Goal: Communication & Community: Answer question/provide support

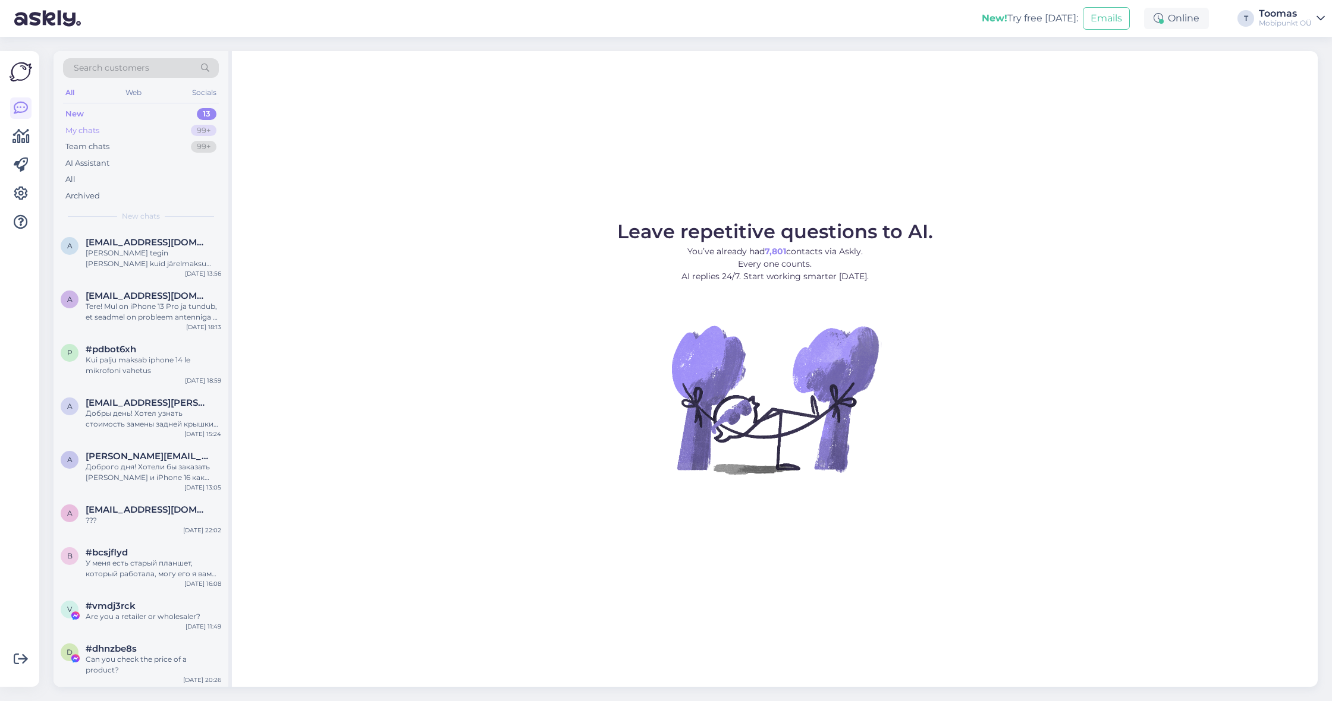
click at [211, 127] on div "99+" at bounding box center [204, 131] width 26 height 12
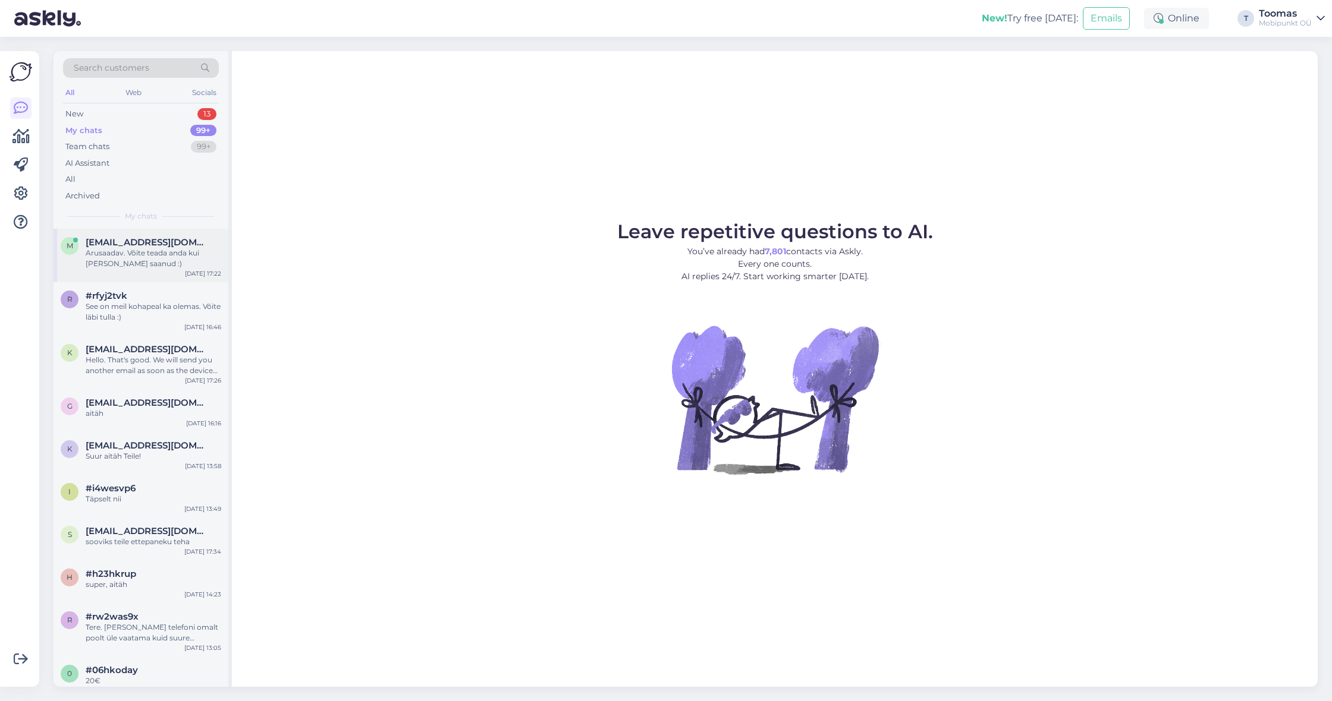
click at [189, 266] on div "Arusaadav. Võite teada anda kui [PERSON_NAME] saanud :)" at bounding box center [154, 258] width 136 height 21
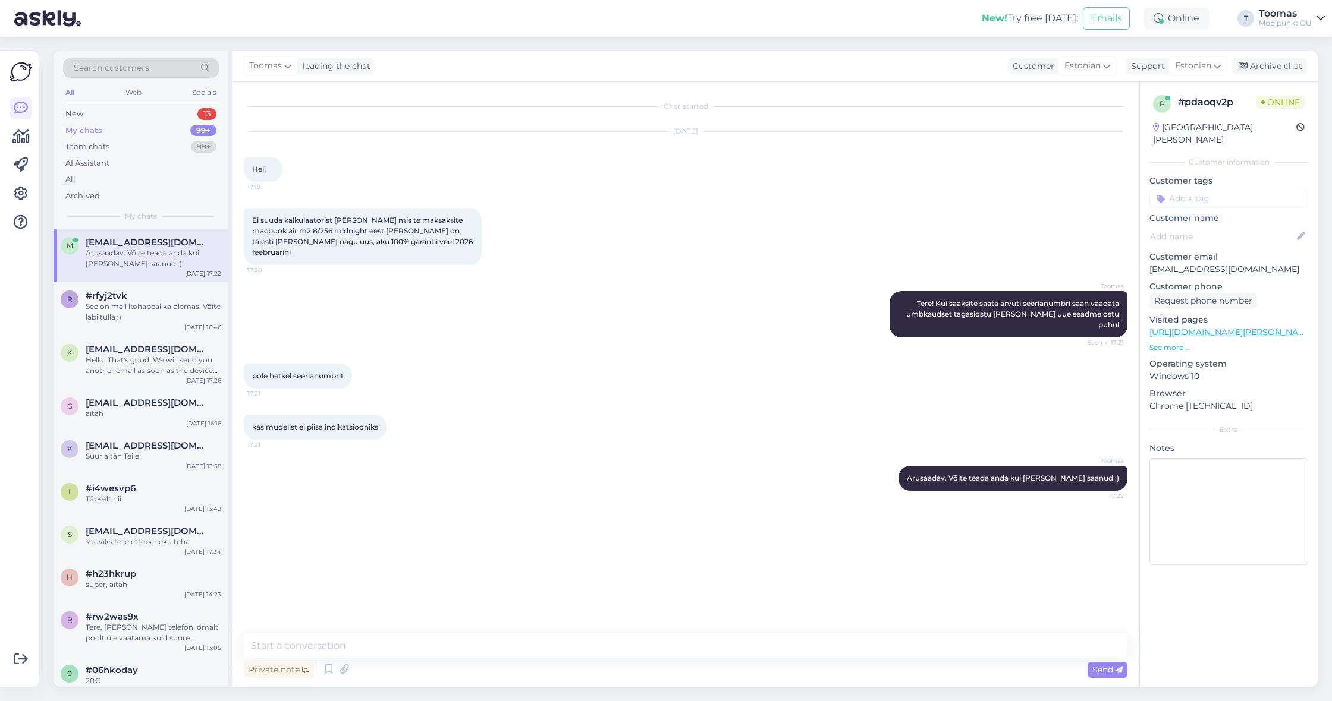
click at [825, 623] on div "Chat started [DATE] Hei! 17:19 Ei suuda kalkulaatorist [PERSON_NAME] mis te mak…" at bounding box center [685, 384] width 907 height 605
click at [804, 643] on textarea at bounding box center [685, 646] width 883 height 25
click at [277, 643] on textarea "Kuni 500€ saaks ilmselt selle eest pakkuda" at bounding box center [685, 646] width 883 height 25
click at [559, 642] on textarea "Kuni 450-500€ saaks ilmselt selle eest pakkuda" at bounding box center [685, 646] width 883 height 25
type textarea "Kuni 450-500€ saaks ilmselt selle eest pakkuda kui soovite meilt teist asemele …"
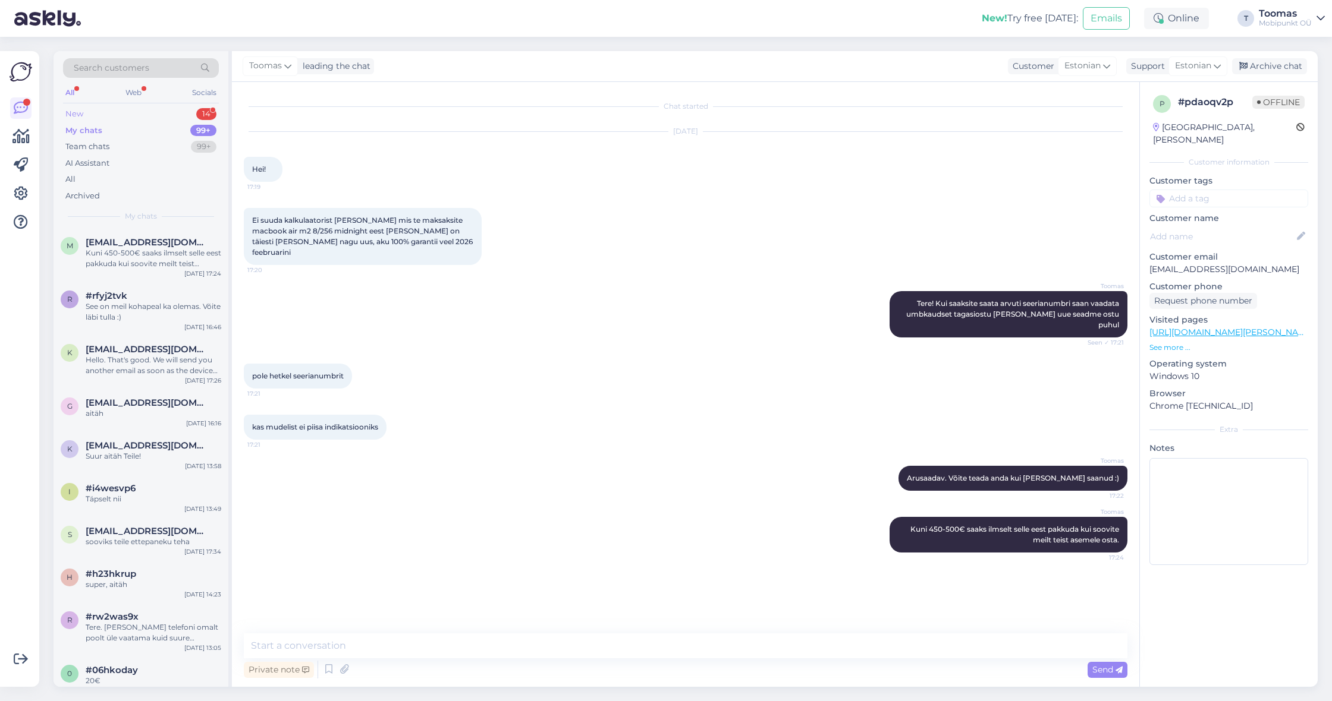
click at [180, 121] on div "New 14" at bounding box center [141, 114] width 156 height 17
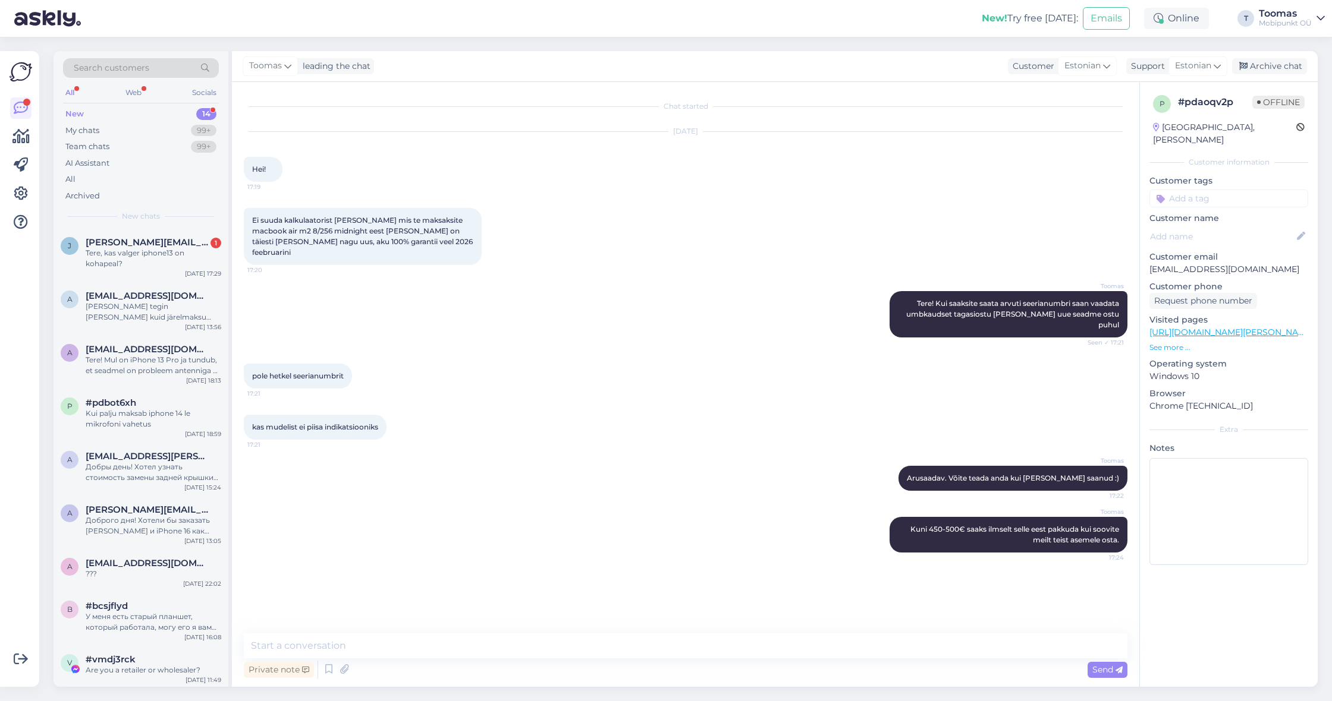
click at [133, 115] on div "New 14" at bounding box center [141, 114] width 156 height 17
click at [130, 260] on div "Tere, kas valger iphone13 on kohapeal?" at bounding box center [154, 258] width 136 height 21
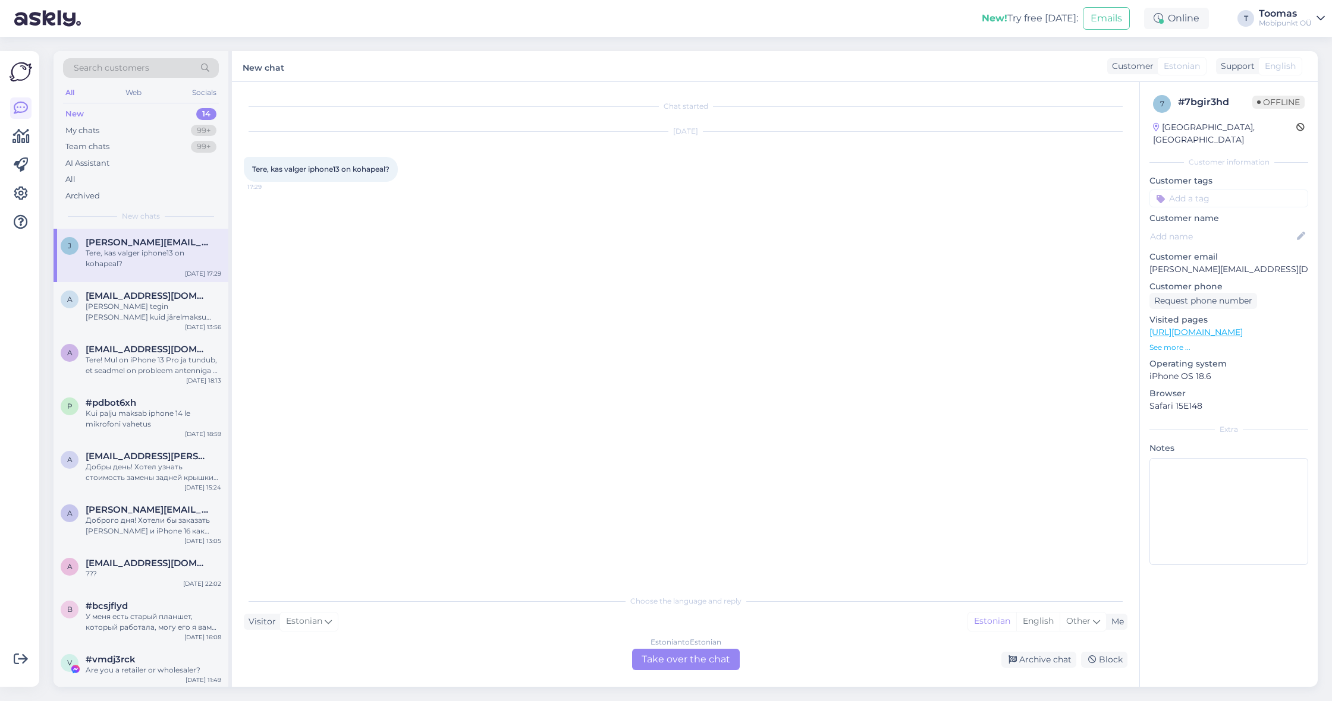
click at [688, 669] on div "Estonian to Estonian Take over the chat" at bounding box center [686, 659] width 108 height 21
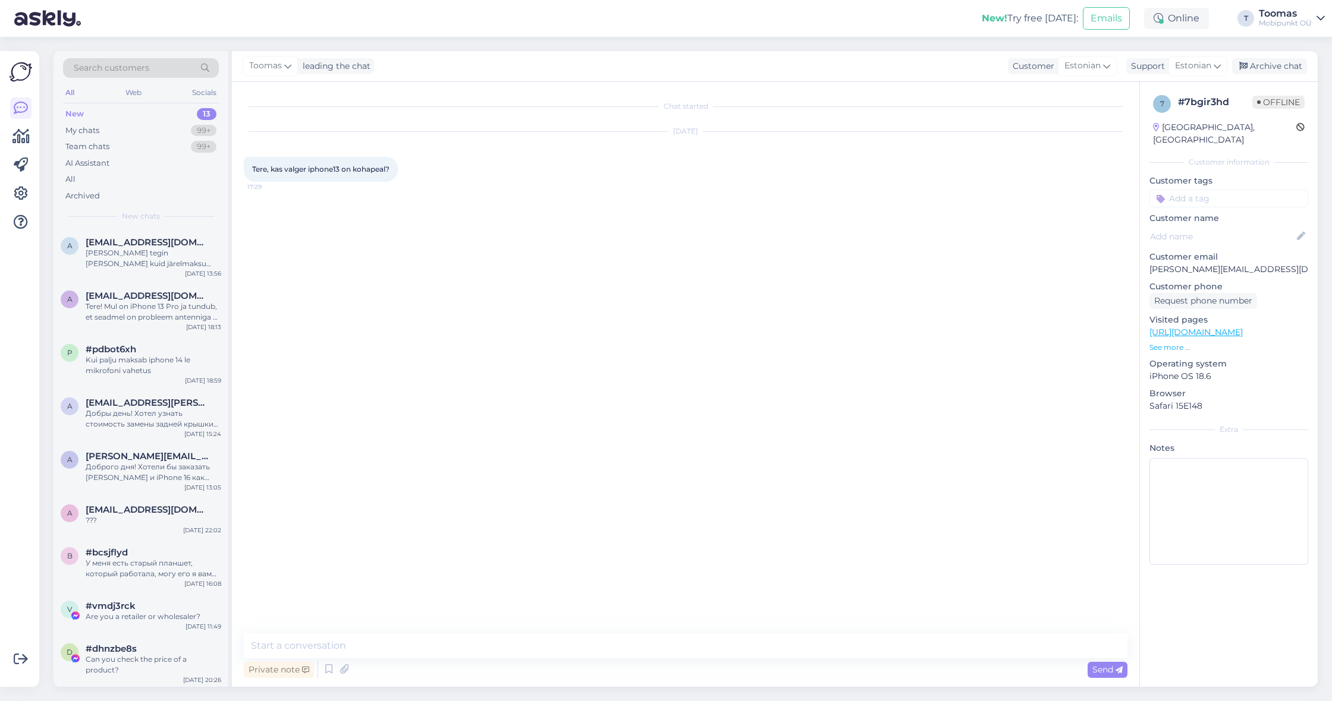
click at [700, 644] on textarea at bounding box center [685, 646] width 883 height 25
type textarea "Tere. Kas mõtlete uut või kasutatud telefoni?"
click at [185, 1] on div "New! Try free [DATE]: Emails Online T Toomas Mobipunkt OÜ" at bounding box center [666, 18] width 1332 height 37
click at [124, 244] on span "[EMAIL_ADDRESS][DOMAIN_NAME]" at bounding box center [148, 242] width 124 height 11
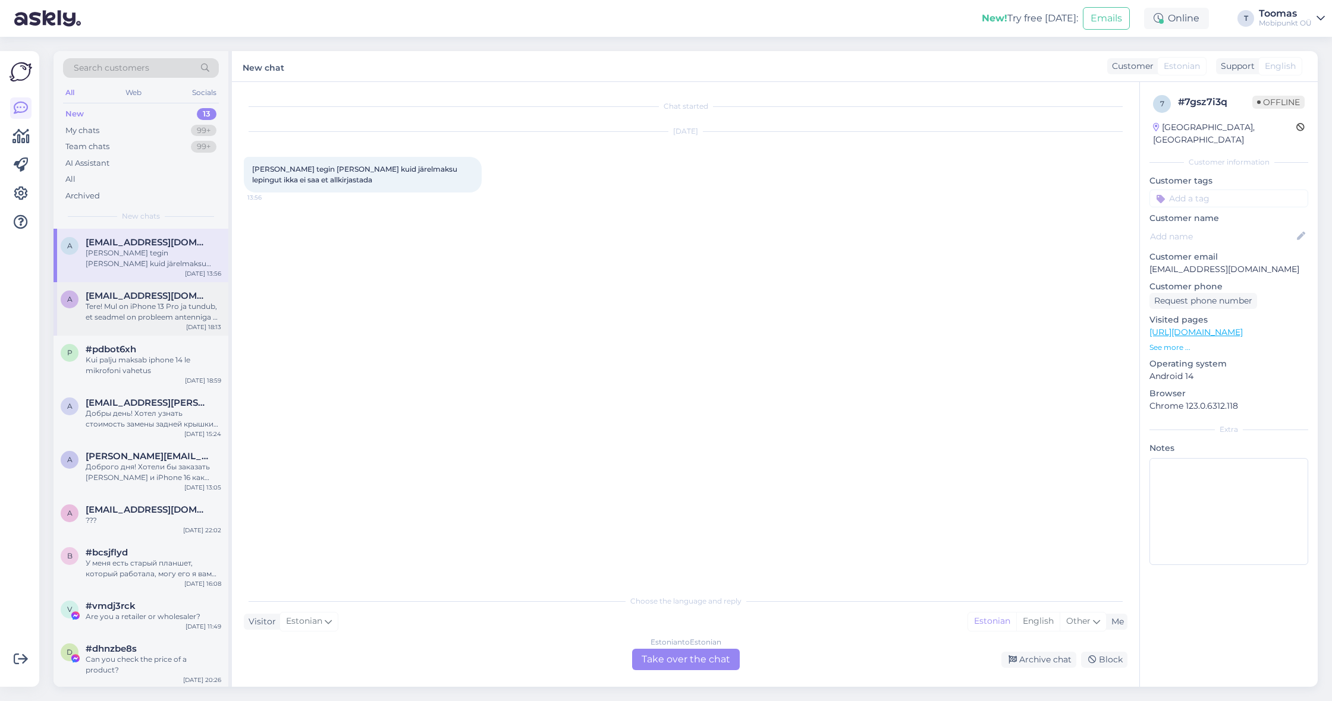
click at [175, 298] on span "[EMAIL_ADDRESS][DOMAIN_NAME]" at bounding box center [148, 296] width 124 height 11
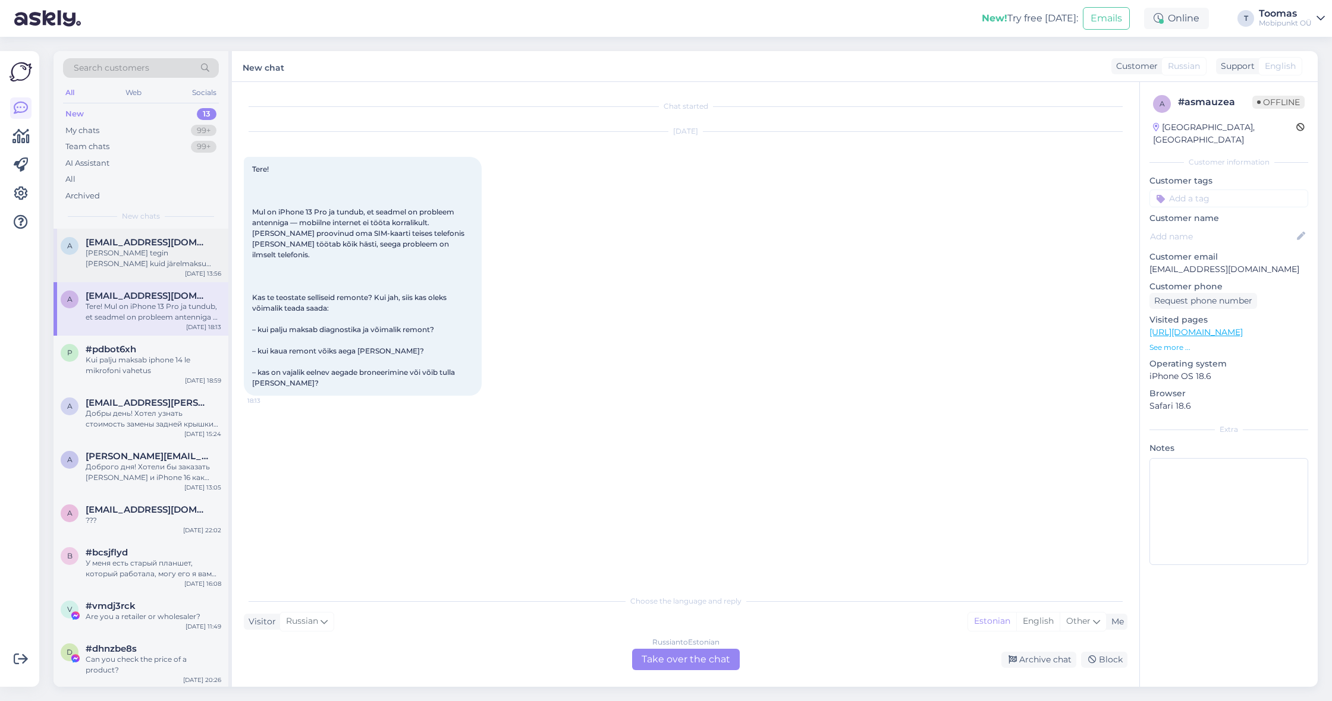
click at [168, 269] on div "a [EMAIL_ADDRESS][DOMAIN_NAME] Tere tegin [PERSON_NAME] kuid järelmaksu lepingu…" at bounding box center [141, 256] width 175 height 54
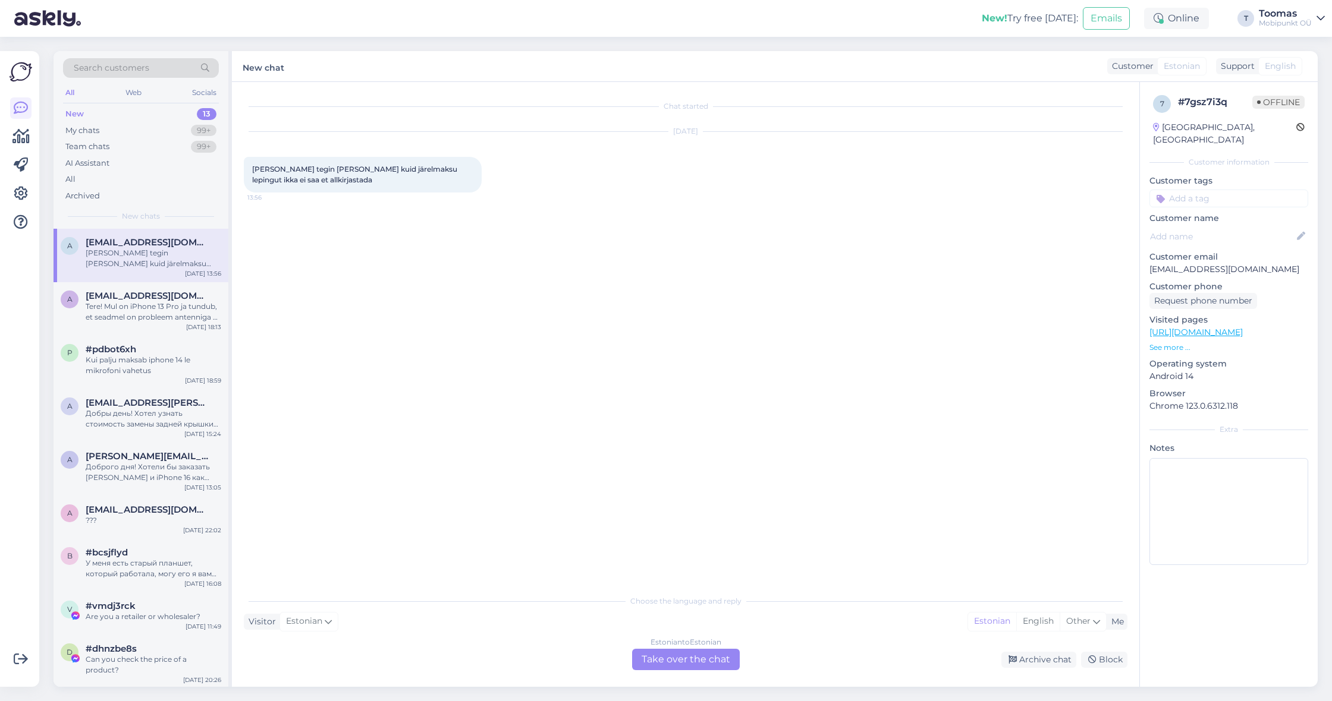
click at [141, 1] on div "New! Try free [DATE]: Emails Online T Toomas Mobipunkt OÜ" at bounding box center [666, 18] width 1332 height 37
